Goal: Task Accomplishment & Management: Manage account settings

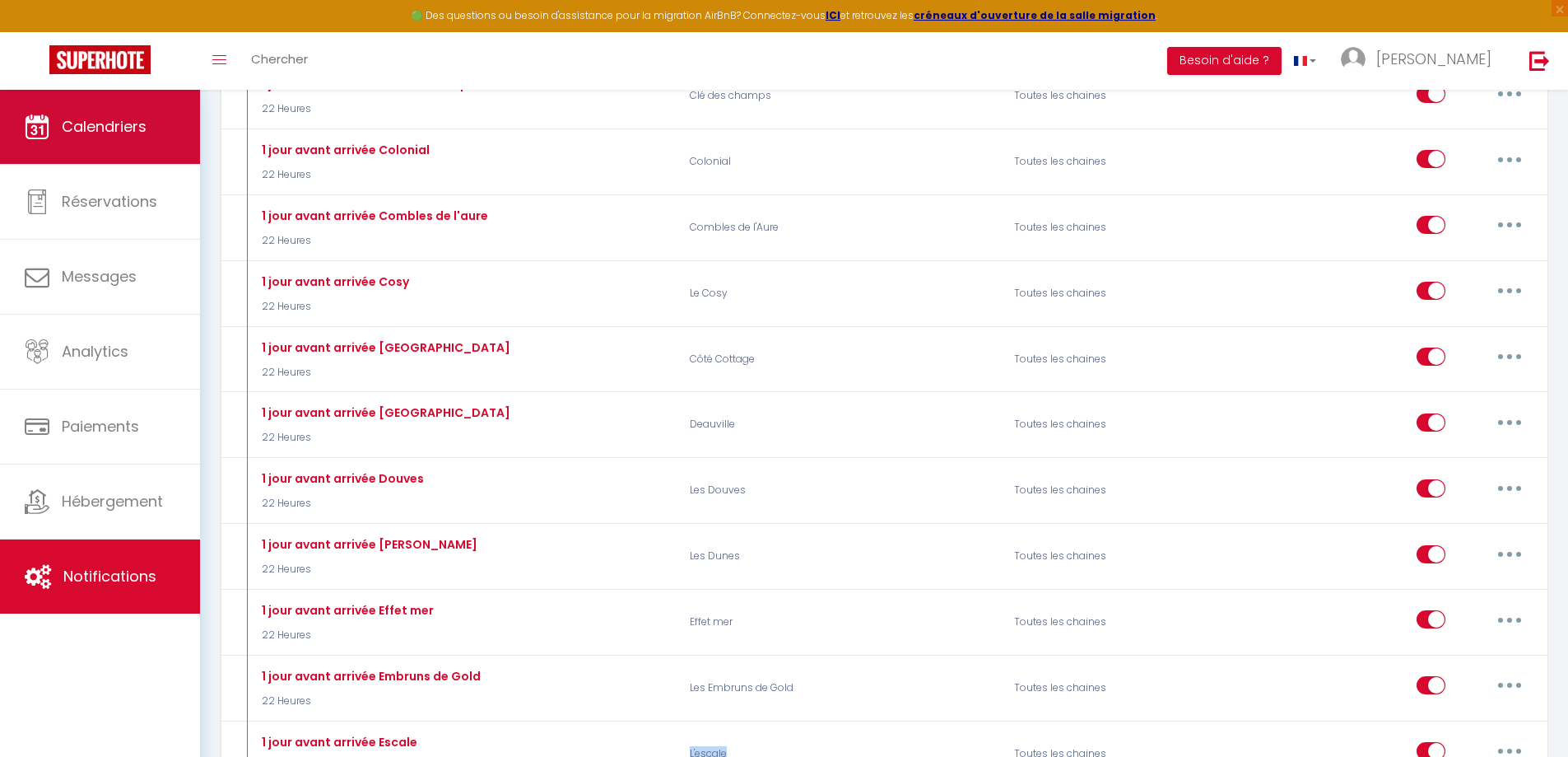
scroll to position [4860, 0]
click at [103, 137] on link "Calendriers" at bounding box center [100, 127] width 200 height 74
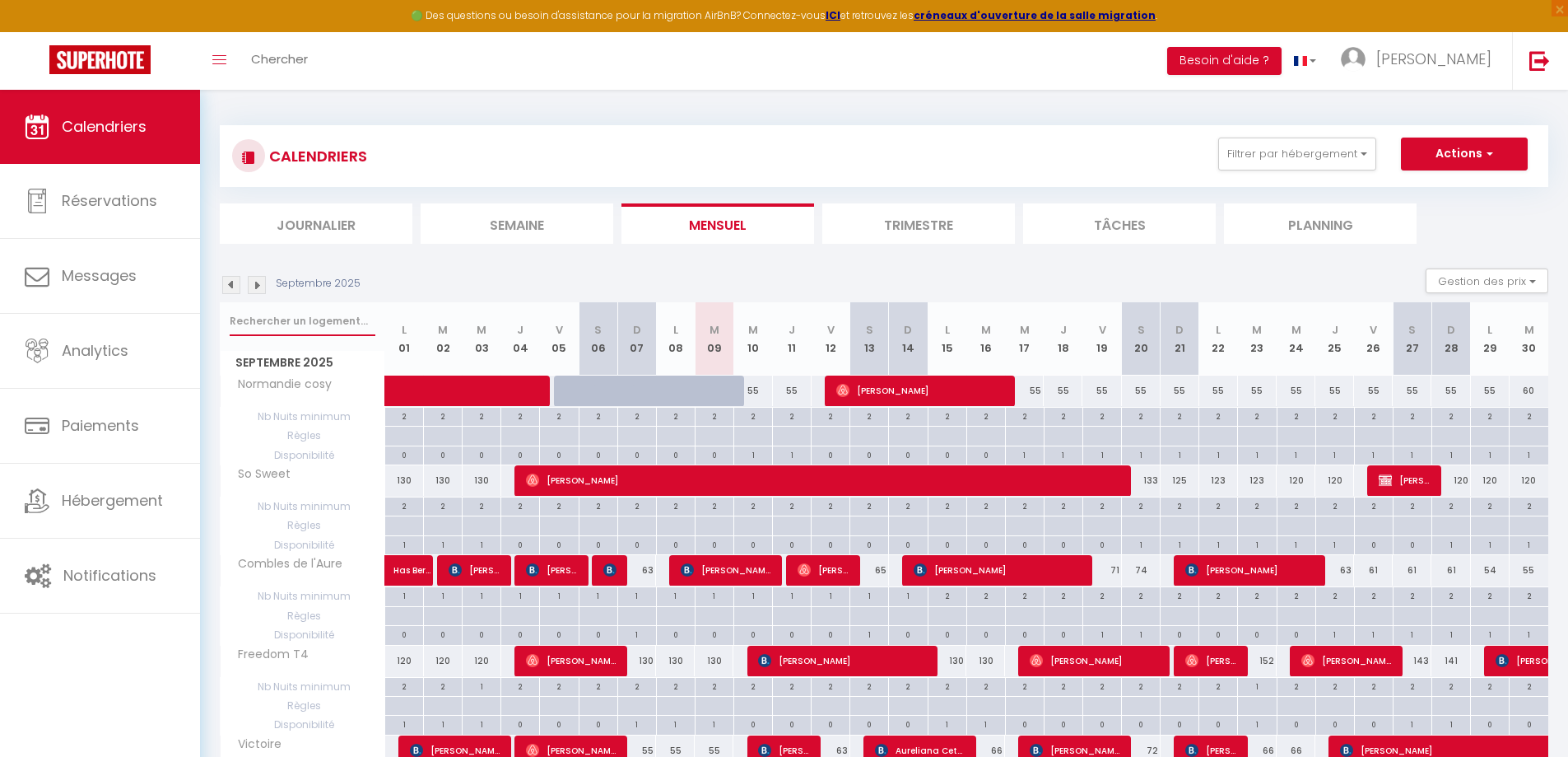
click at [298, 318] on input "text" at bounding box center [302, 321] width 145 height 29
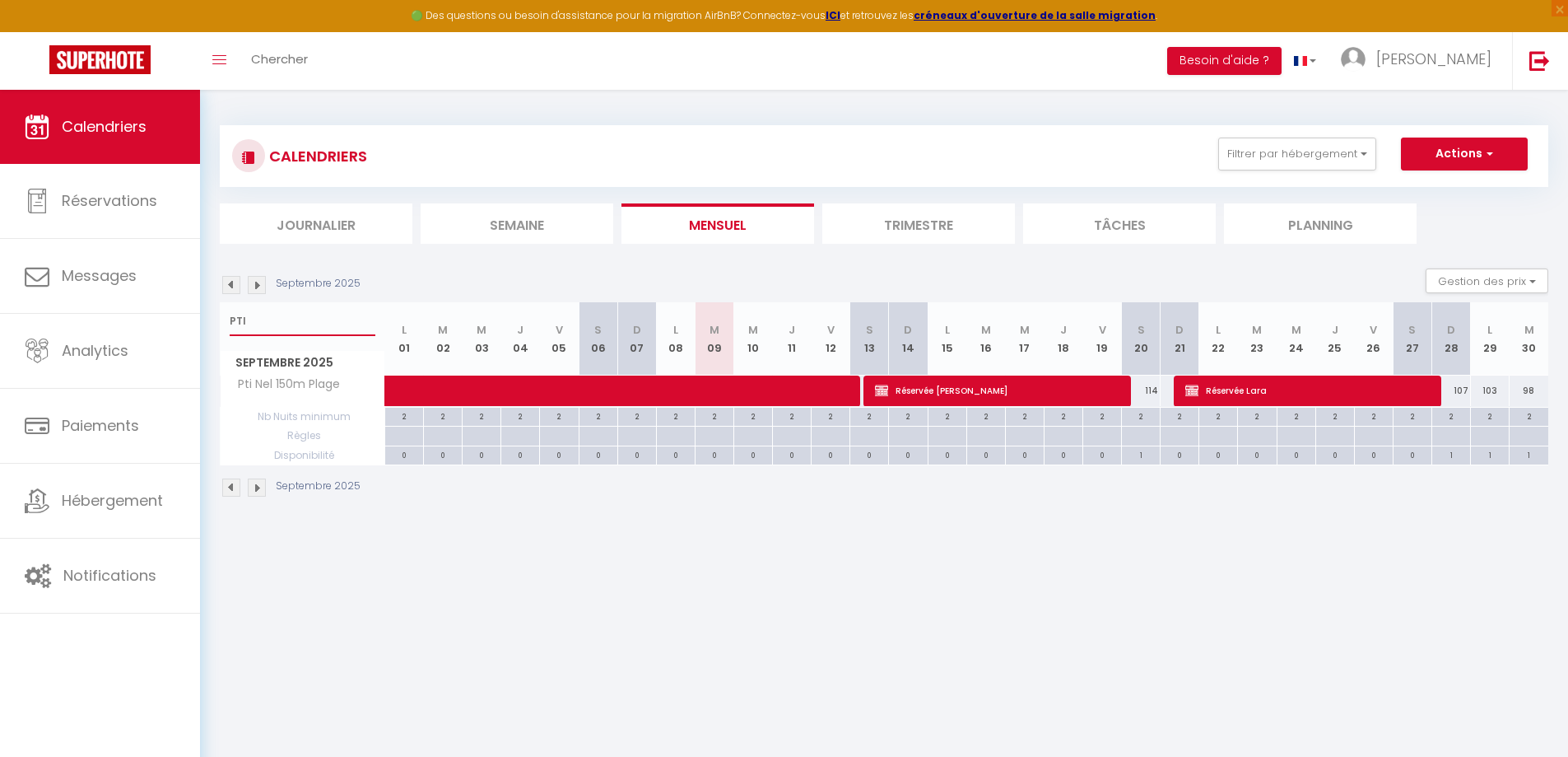
type input "PTI"
click at [254, 287] on img at bounding box center [257, 285] width 18 height 18
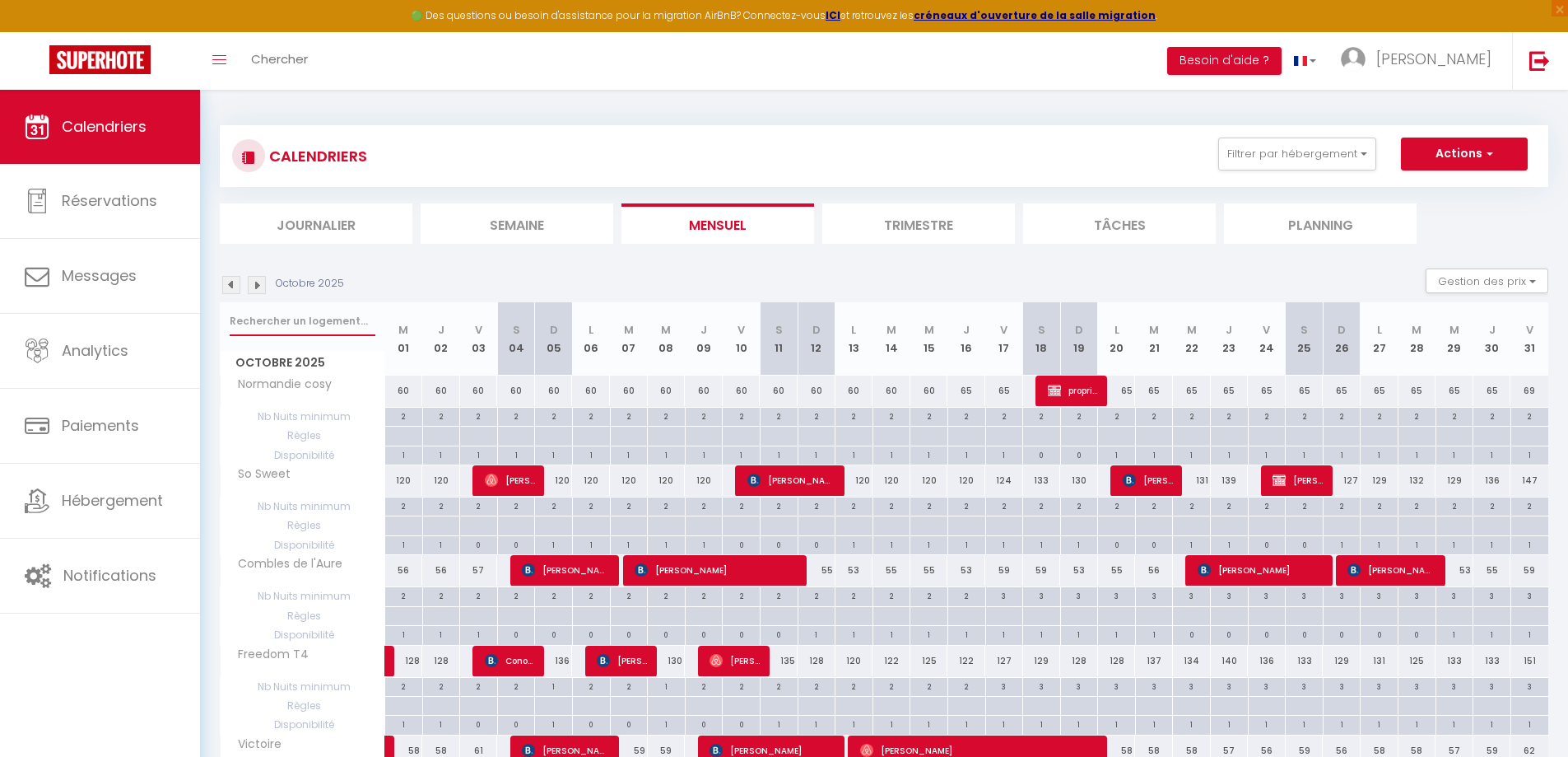
click at [267, 314] on input "text" at bounding box center [302, 321] width 145 height 29
type input "PTI"
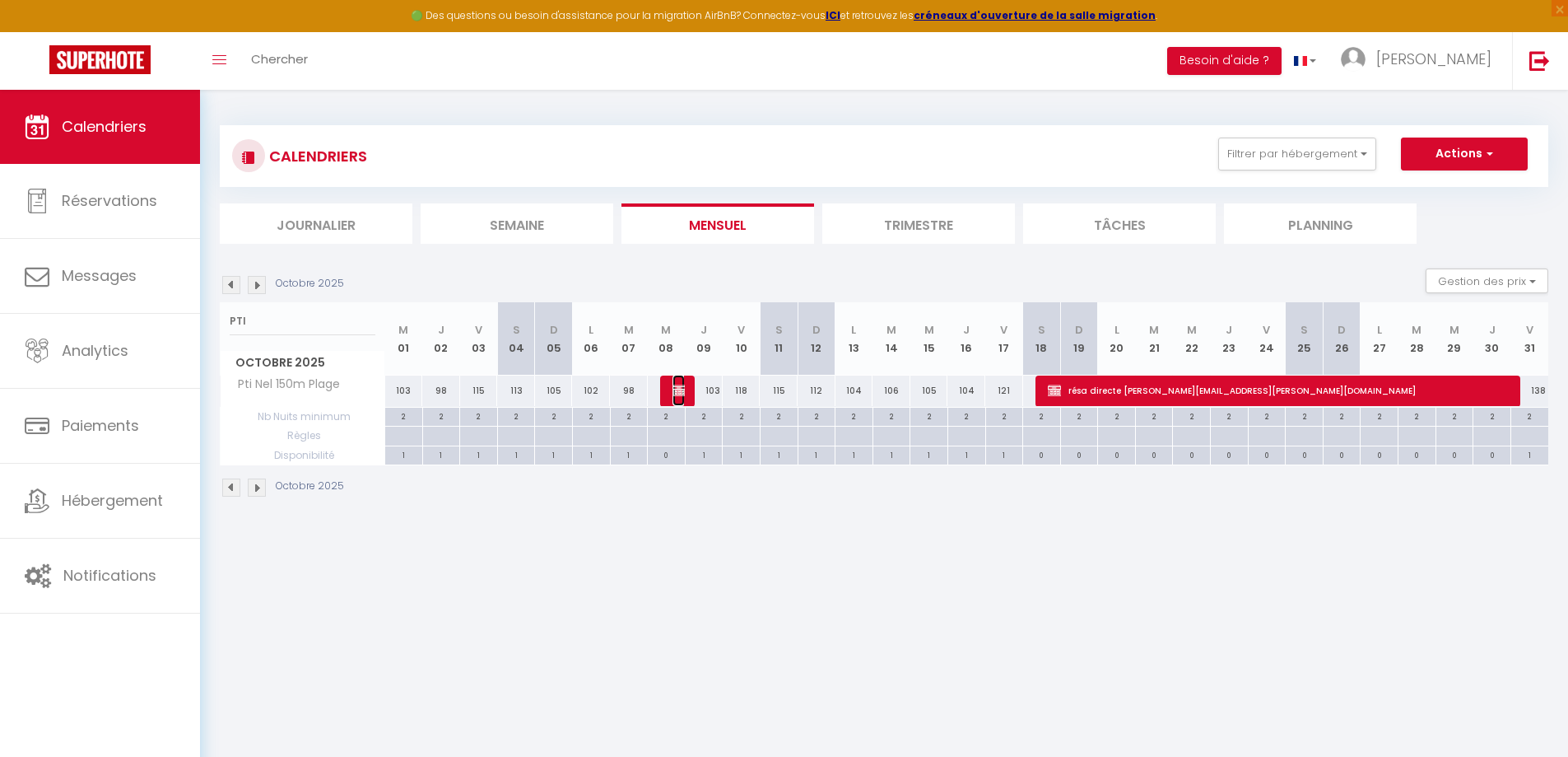
click at [683, 395] on img at bounding box center [679, 390] width 13 height 13
select select "OK"
select select "KO"
select select "0"
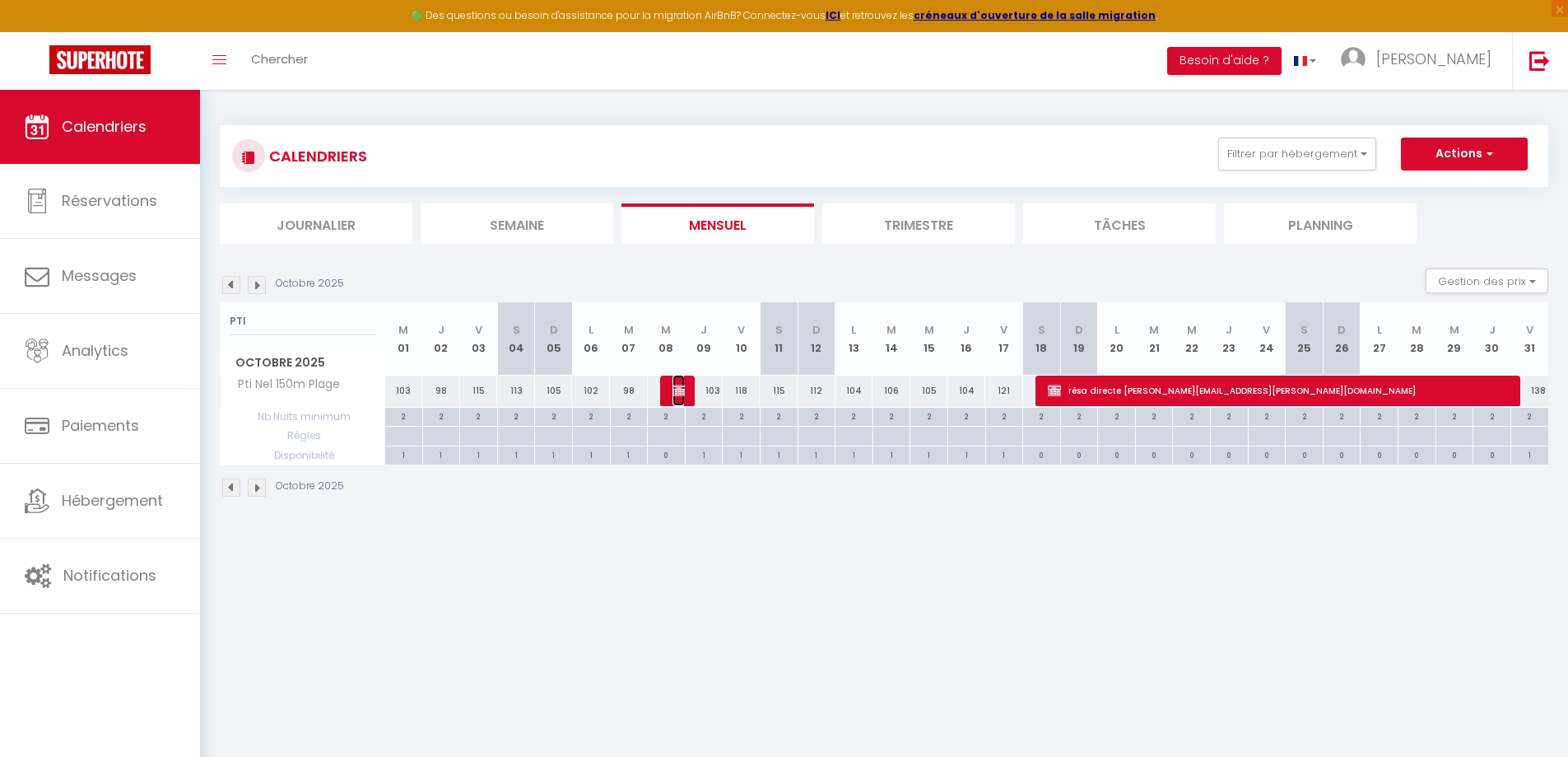
select select "1"
select select
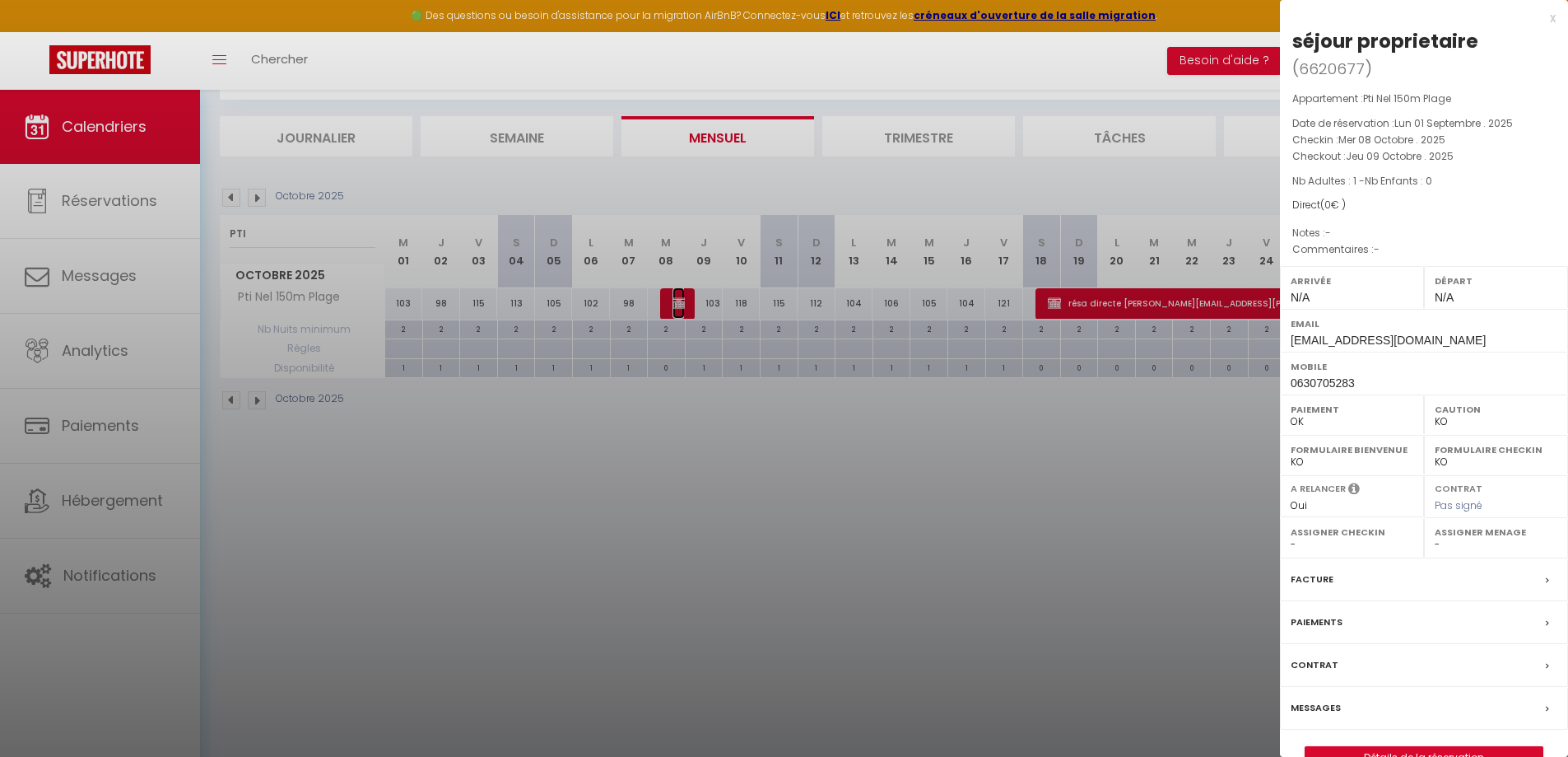
scroll to position [90, 0]
click at [1412, 747] on link "Détails de la réservation" at bounding box center [1424, 758] width 237 height 21
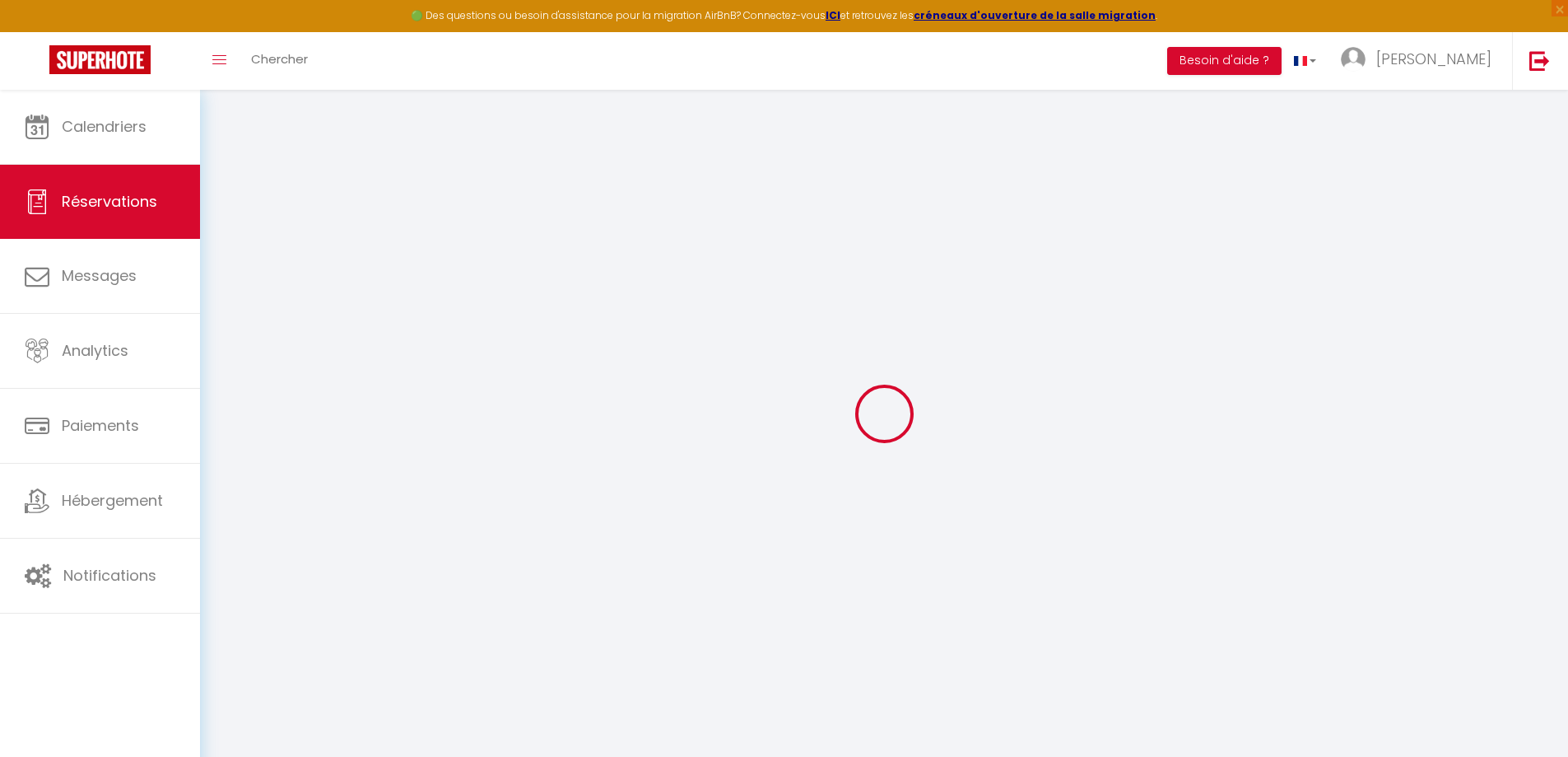
select select
checkbox input "false"
select select
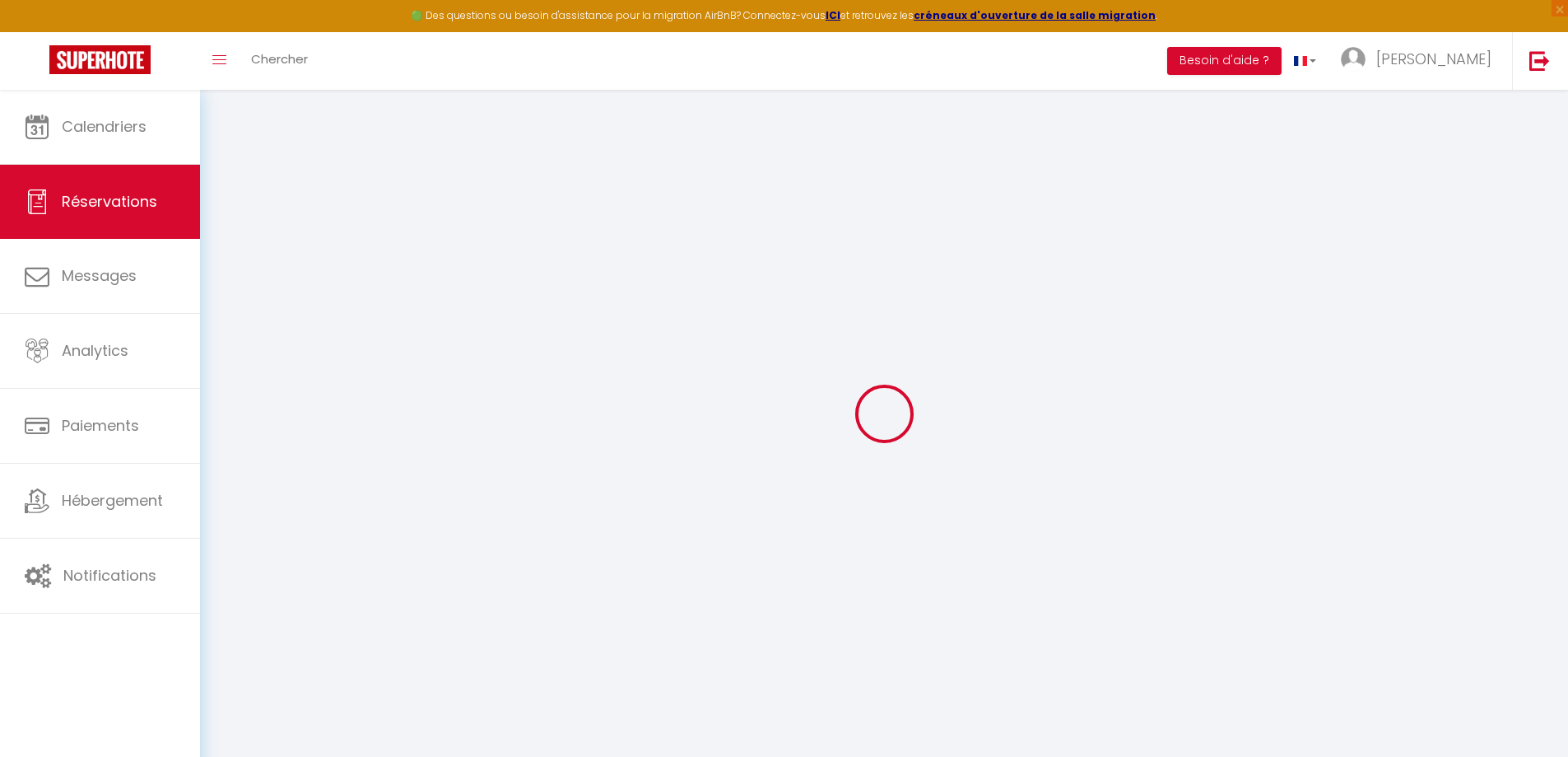
checkbox input "false"
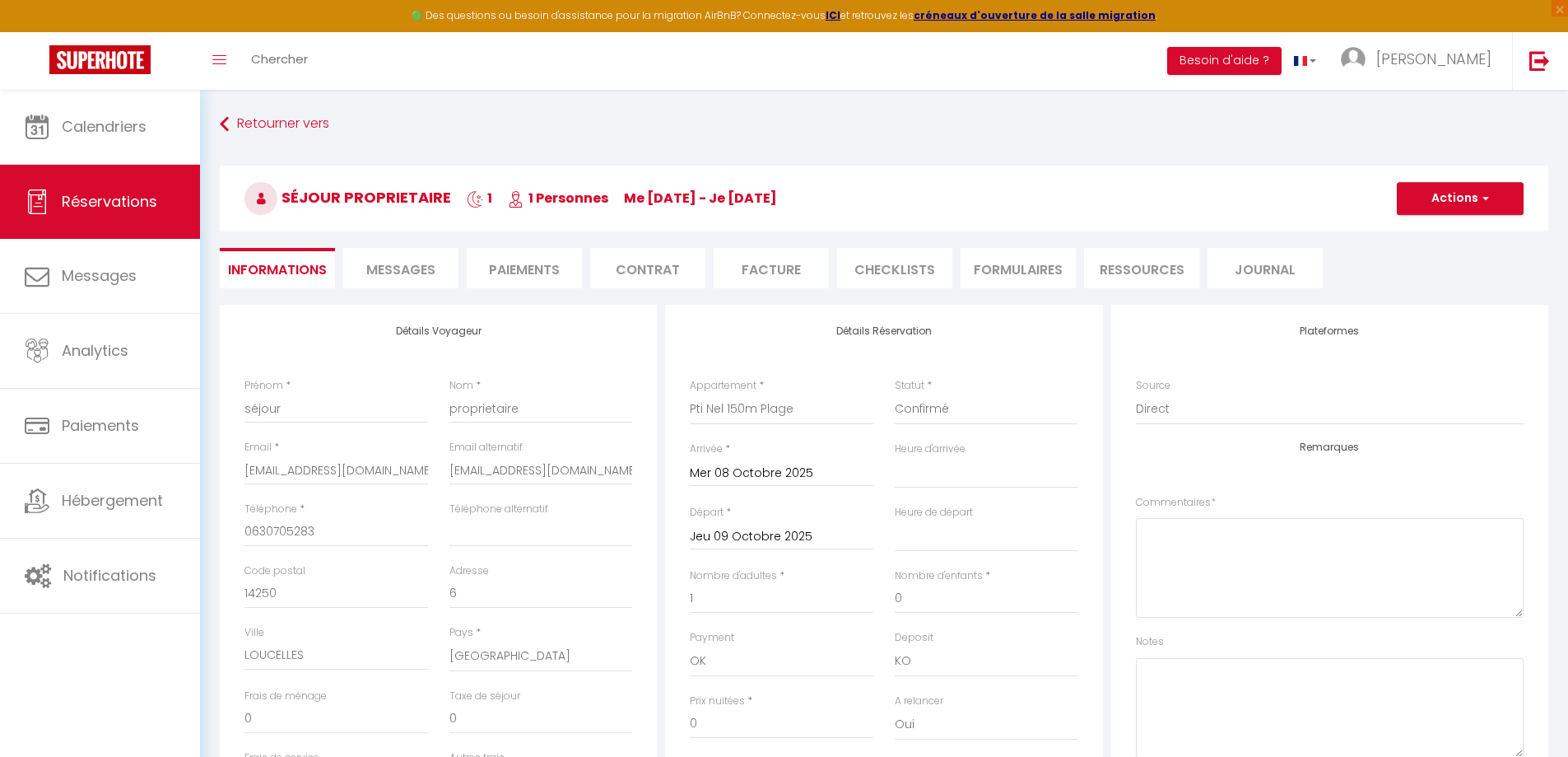
select select
checkbox input "false"
select select
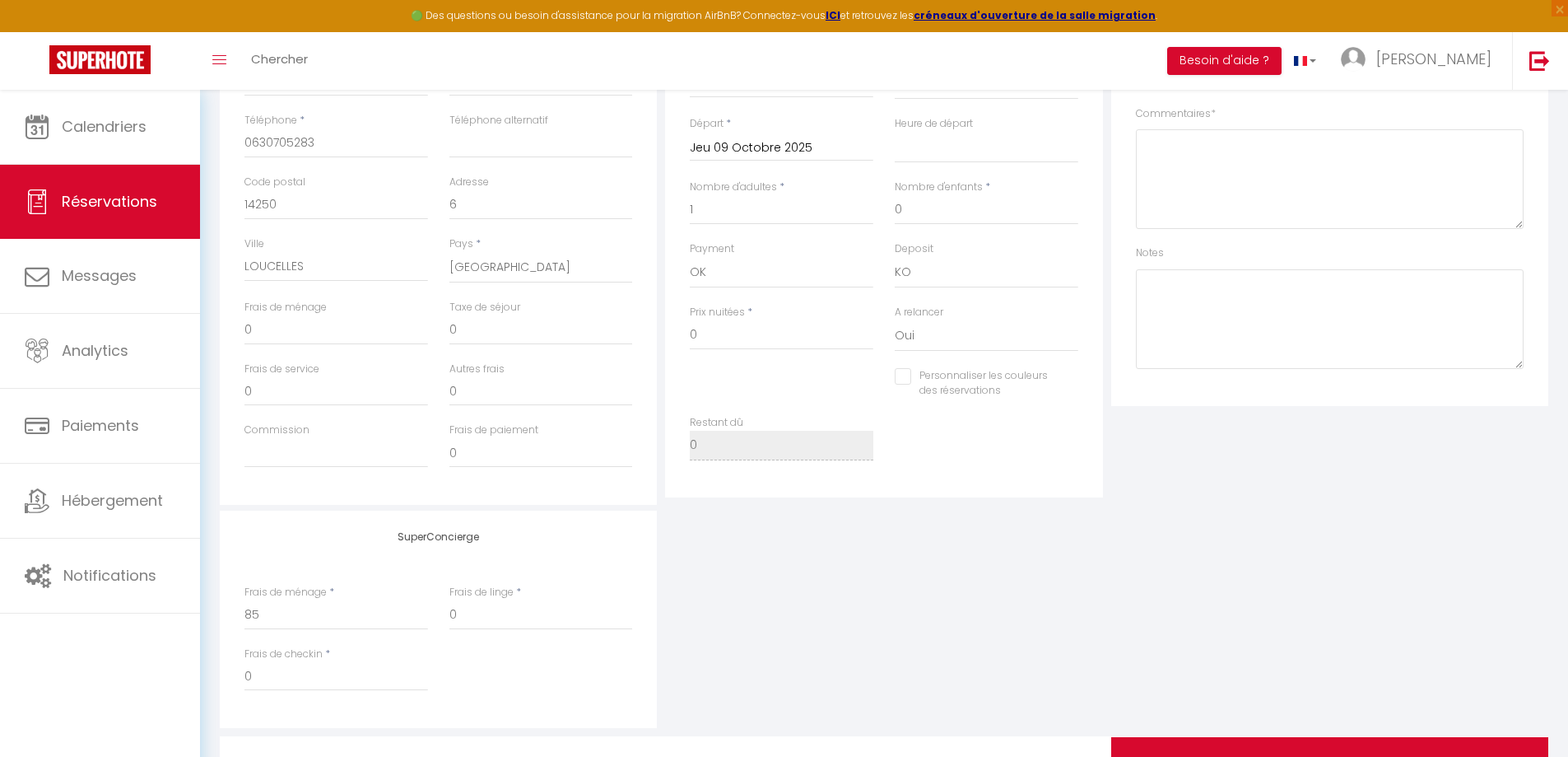
scroll to position [145, 0]
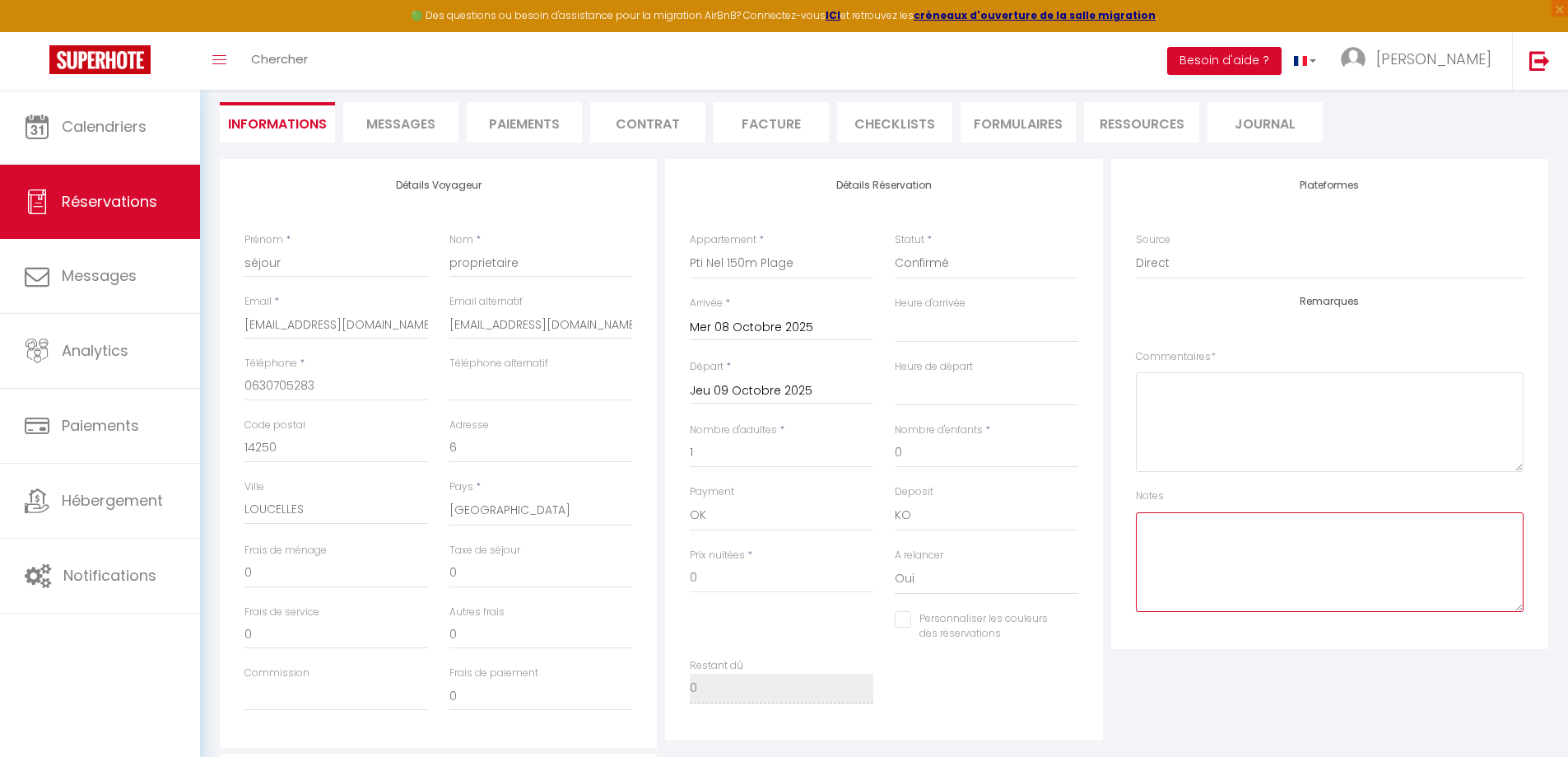
click at [1164, 550] on textarea at bounding box center [1331, 562] width 388 height 99
type textarea "B"
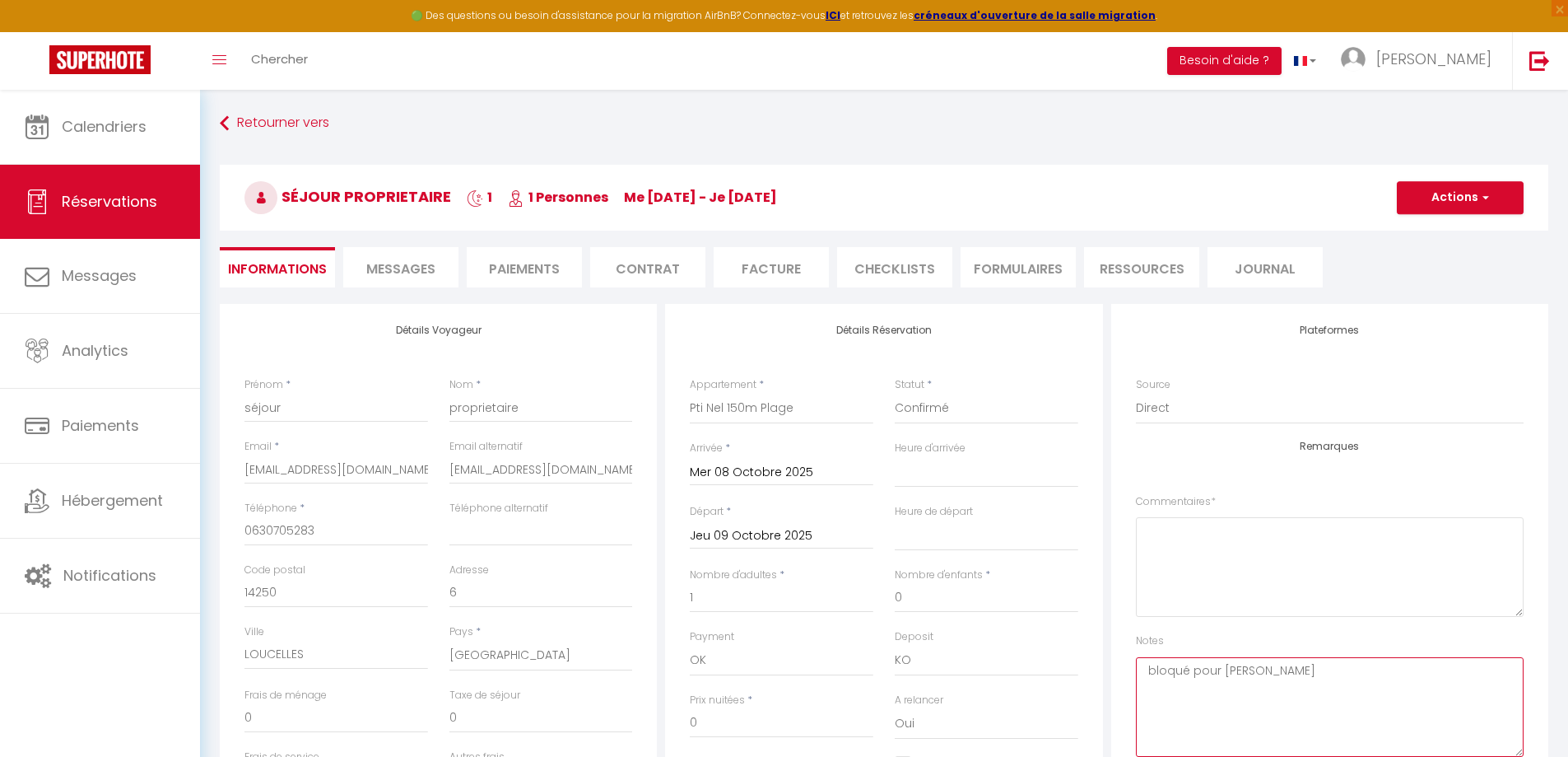
scroll to position [0, 0]
type textarea "bloqué pour [PERSON_NAME]"
click at [1486, 198] on span "button" at bounding box center [1483, 199] width 10 height 15
click at [1438, 237] on link "Enregistrer" at bounding box center [1444, 235] width 130 height 21
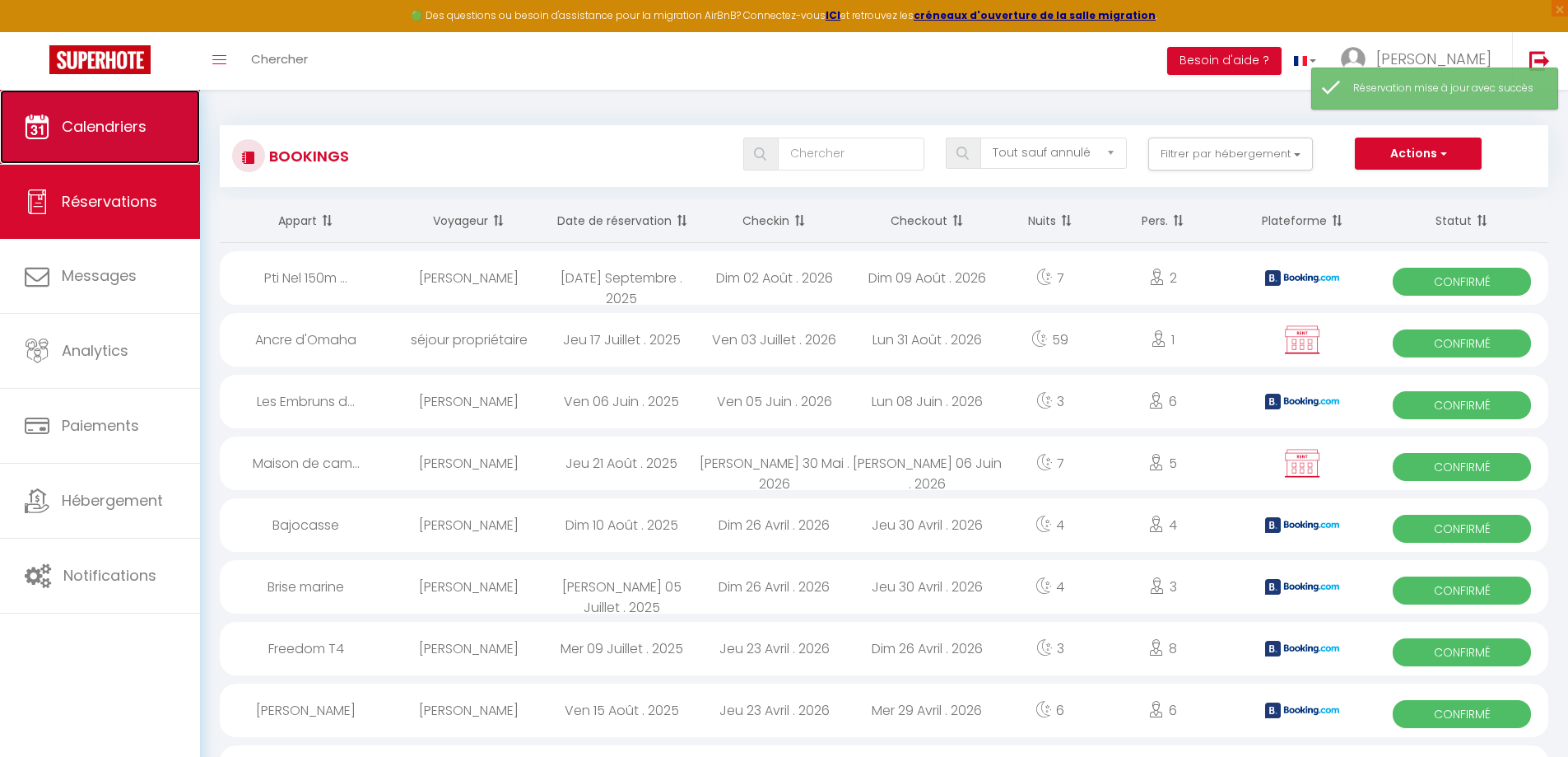
click at [149, 134] on link "Calendriers" at bounding box center [100, 127] width 200 height 74
